Goal: Communication & Community: Answer question/provide support

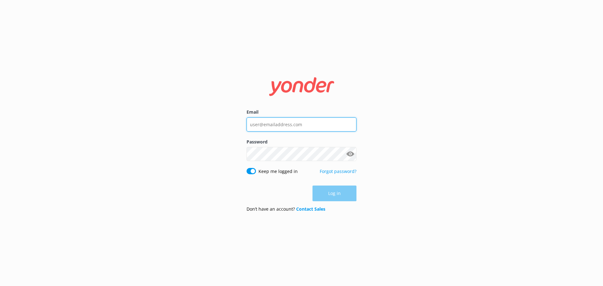
type input "[EMAIL_ADDRESS][DOMAIN_NAME]"
click at [340, 191] on div "Log in" at bounding box center [301, 193] width 110 height 16
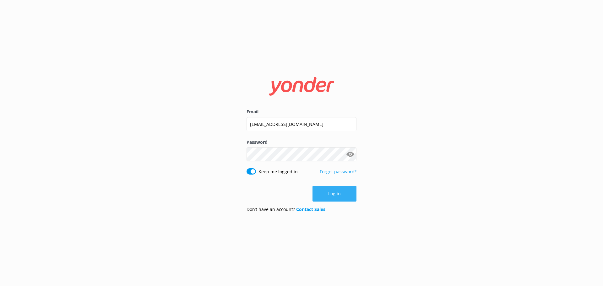
click at [334, 194] on button "Log in" at bounding box center [334, 194] width 44 height 16
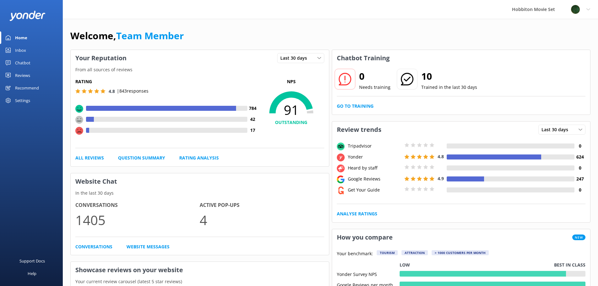
click at [23, 50] on div "Inbox" at bounding box center [20, 50] width 11 height 13
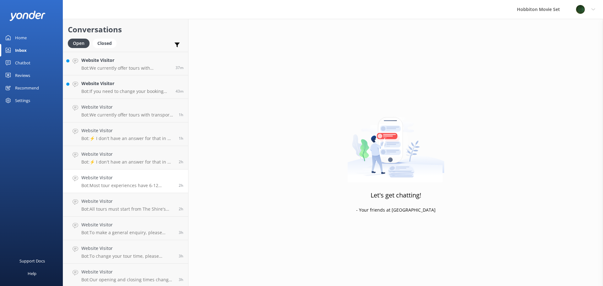
click at [112, 182] on div "Website Visitor Bot: Most tour experiences have 6-12 months availability online…" at bounding box center [127, 181] width 93 height 14
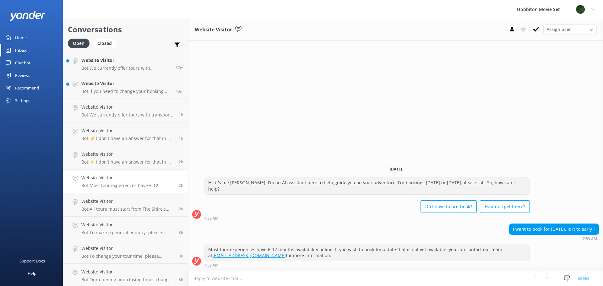
click at [19, 75] on div "Reviews" at bounding box center [22, 75] width 15 height 13
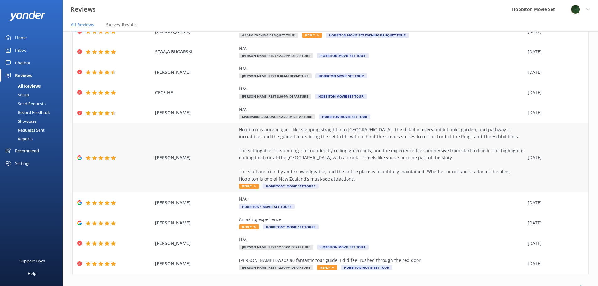
scroll to position [57, 0]
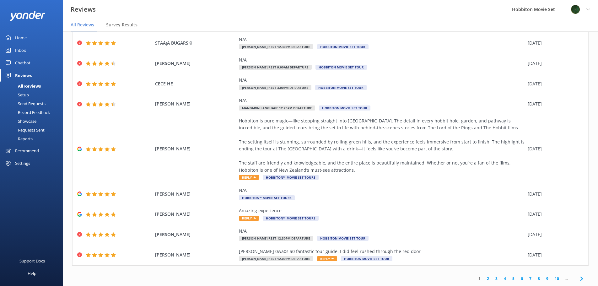
click at [485, 278] on link "2" at bounding box center [488, 279] width 8 height 6
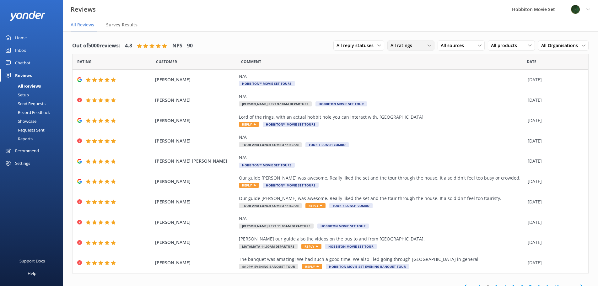
click at [423, 47] on div "All ratings" at bounding box center [411, 45] width 44 height 7
click at [427, 46] on div "All ratings" at bounding box center [411, 45] width 44 height 7
click at [377, 45] on icon at bounding box center [379, 46] width 4 height 4
click at [421, 48] on div "All ratings" at bounding box center [411, 45] width 44 height 7
click at [412, 96] on div "Detractors" at bounding box center [410, 97] width 29 height 6
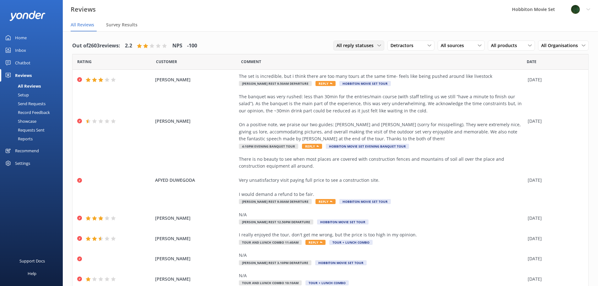
click at [339, 42] on span "All reply statuses" at bounding box center [356, 45] width 41 height 7
drag, startPoint x: 403, startPoint y: 40, endPoint x: 405, endPoint y: 43, distance: 3.8
click at [403, 40] on div "All reply statuses All reply statuses Needs a reply Does not need reply Detract…" at bounding box center [460, 46] width 255 height 16
click at [407, 46] on span "Detractors" at bounding box center [403, 45] width 27 height 7
click at [405, 84] on div "Passives" at bounding box center [408, 84] width 24 height 6
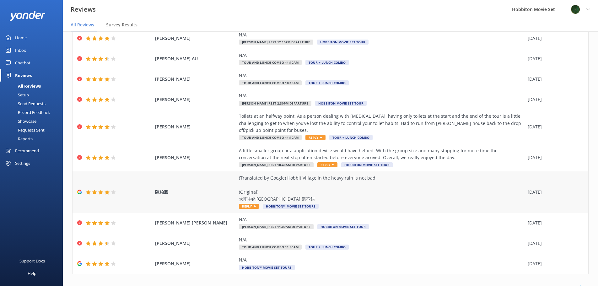
scroll to position [50, 0]
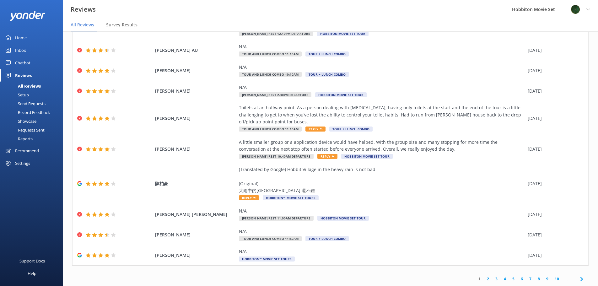
click at [484, 276] on link "2" at bounding box center [488, 279] width 8 height 6
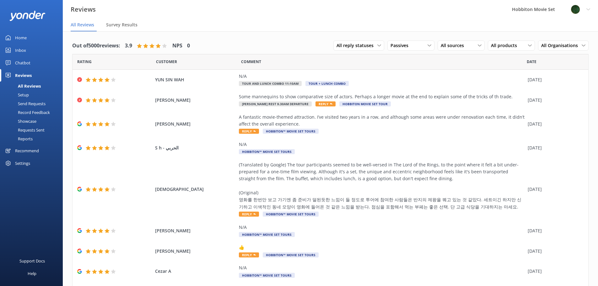
click at [24, 52] on div "Inbox" at bounding box center [20, 50] width 11 height 13
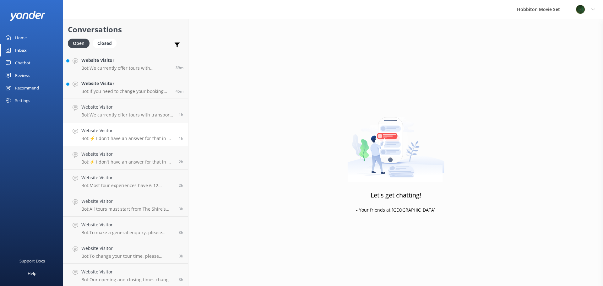
click at [117, 135] on div "Website Visitor Bot: ⚡ I don't have an answer for that in my knowledge base. Pl…" at bounding box center [127, 134] width 93 height 14
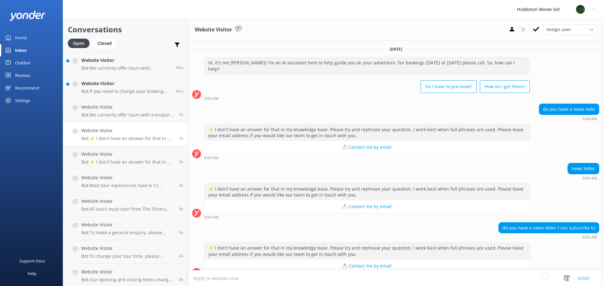
scroll to position [5, 0]
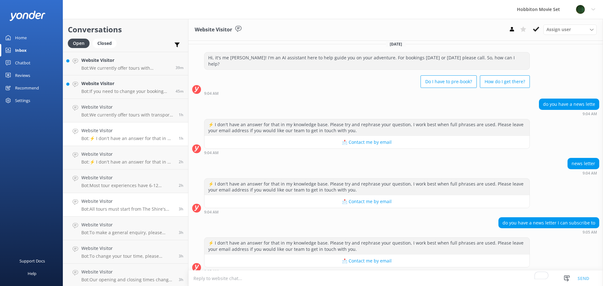
click at [97, 196] on link "Website Visitor Bot: All tours must start from The Shire's Rest, as it is the d…" at bounding box center [125, 205] width 125 height 24
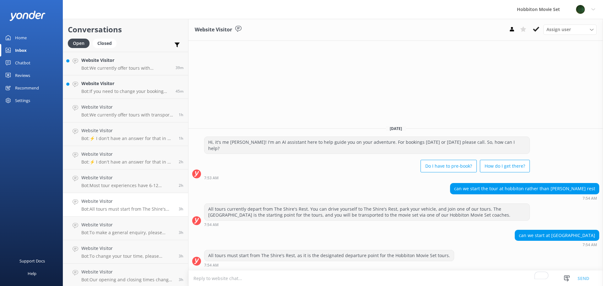
click at [107, 215] on link "Website Visitor Bot: All tours must start from The Shire's Rest, as it is the d…" at bounding box center [125, 205] width 125 height 24
click at [109, 235] on link "Website Visitor Bot: To make a general enquiry, please email us at office@hobbi…" at bounding box center [125, 229] width 125 height 24
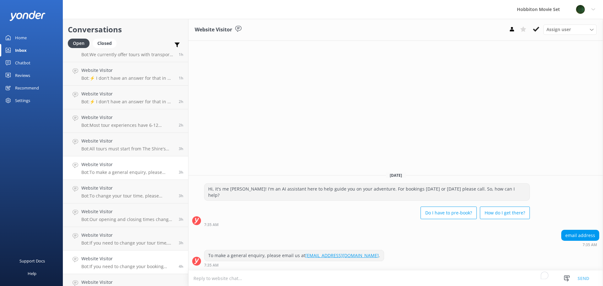
scroll to position [63, 0]
click at [105, 239] on p "Bot: If you need to change your tour time, please contact our team at office@ho…" at bounding box center [127, 241] width 93 height 6
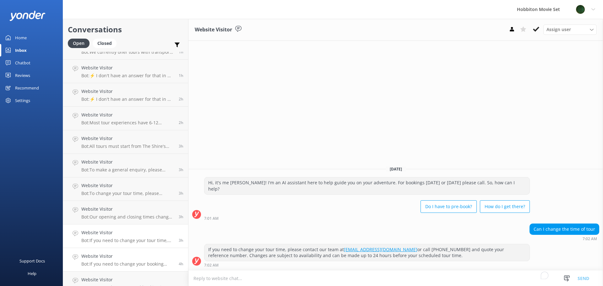
click at [108, 254] on h4 "Website Visitor" at bounding box center [127, 256] width 93 height 7
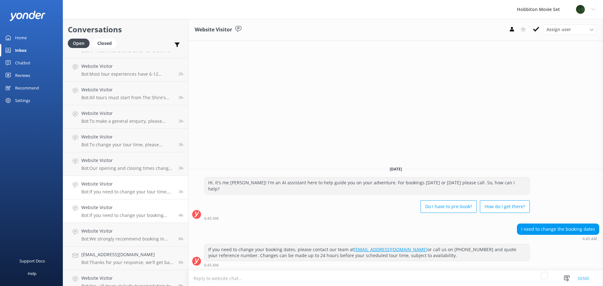
scroll to position [126, 0]
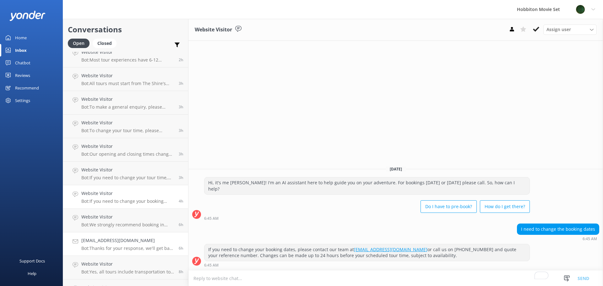
click at [115, 242] on h4 "[EMAIL_ADDRESS][DOMAIN_NAME]" at bounding box center [127, 240] width 93 height 7
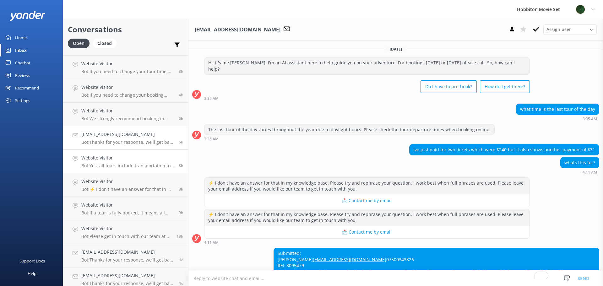
scroll to position [237, 0]
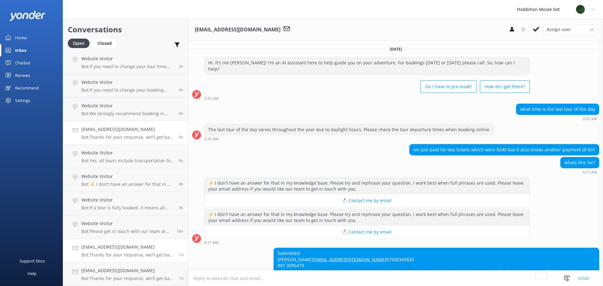
click at [115, 255] on p "Bot: Thanks for your response, we'll get back to you as soon as we can during o…" at bounding box center [127, 255] width 93 height 6
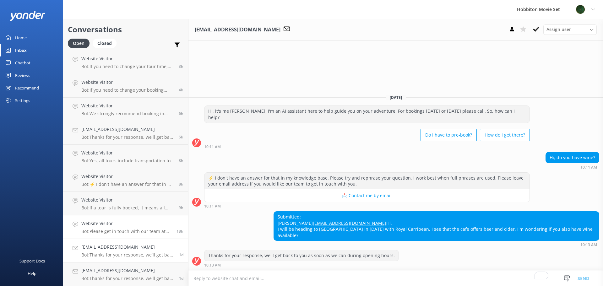
click at [115, 227] on h4 "Website Visitor" at bounding box center [126, 223] width 90 height 7
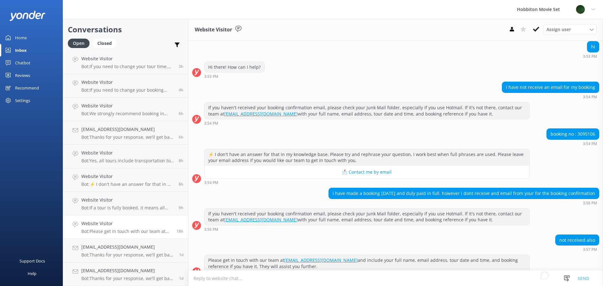
scroll to position [67, 0]
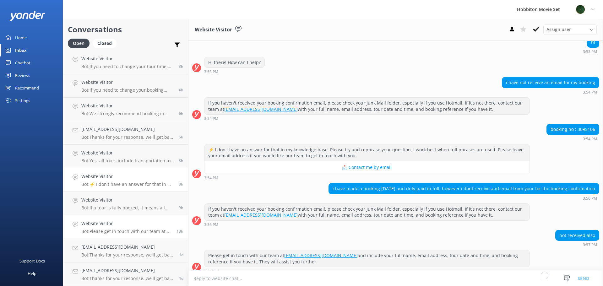
click at [97, 191] on link "Website Visitor Bot: ⚡ I don't have an answer for that in my knowledge base. Pl…" at bounding box center [125, 180] width 125 height 24
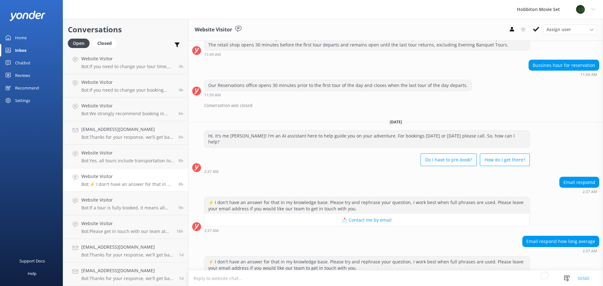
scroll to position [467, 0]
click at [115, 132] on h4 "[EMAIL_ADDRESS][DOMAIN_NAME]" at bounding box center [127, 129] width 93 height 7
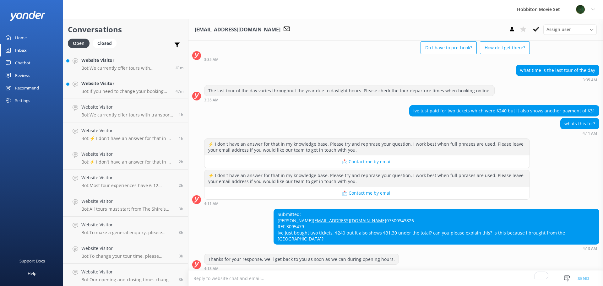
scroll to position [42, 0]
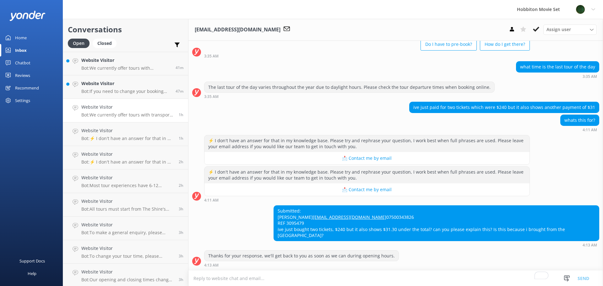
click at [105, 117] on p "Bot: We currently offer tours with transport from The Shire's Rest and Matamata…" at bounding box center [127, 115] width 93 height 6
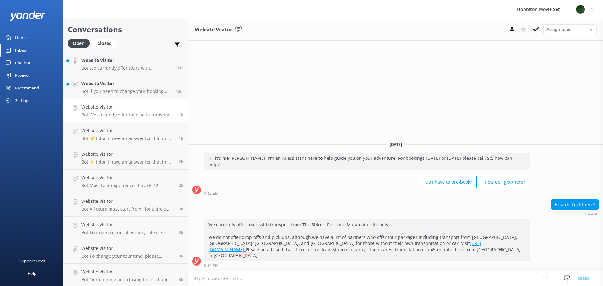
click at [99, 120] on link "Website Visitor Bot: We currently offer tours with transport from The Shire's R…" at bounding box center [125, 111] width 125 height 24
